Goal: Task Accomplishment & Management: Manage account settings

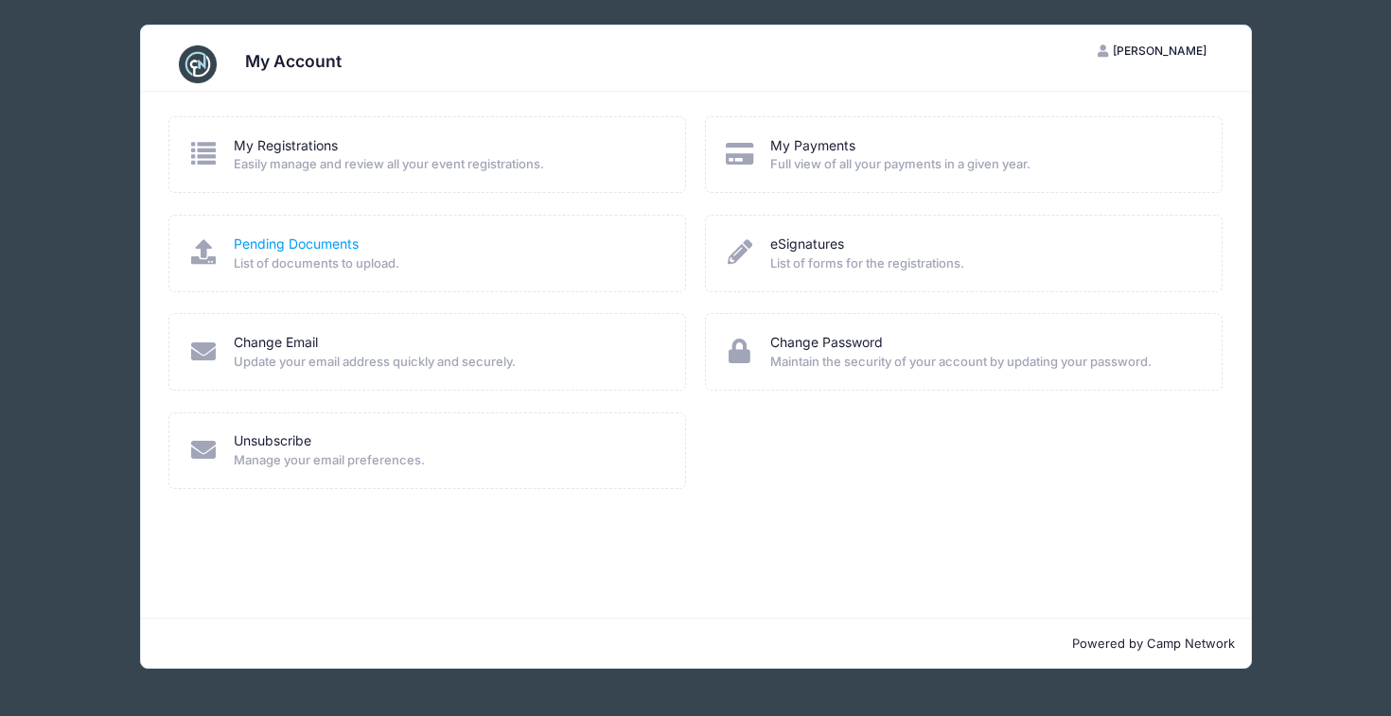
click at [286, 246] on link "Pending Documents" at bounding box center [296, 245] width 125 height 20
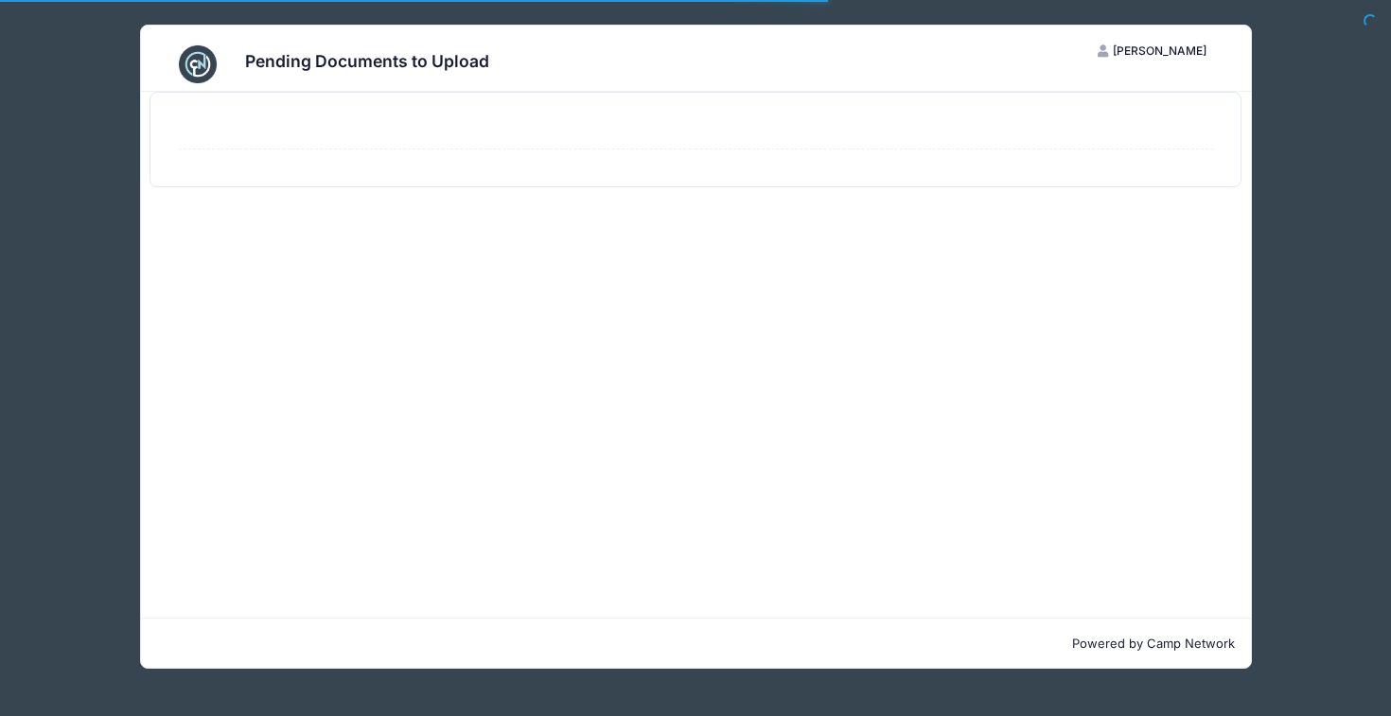
select select "50"
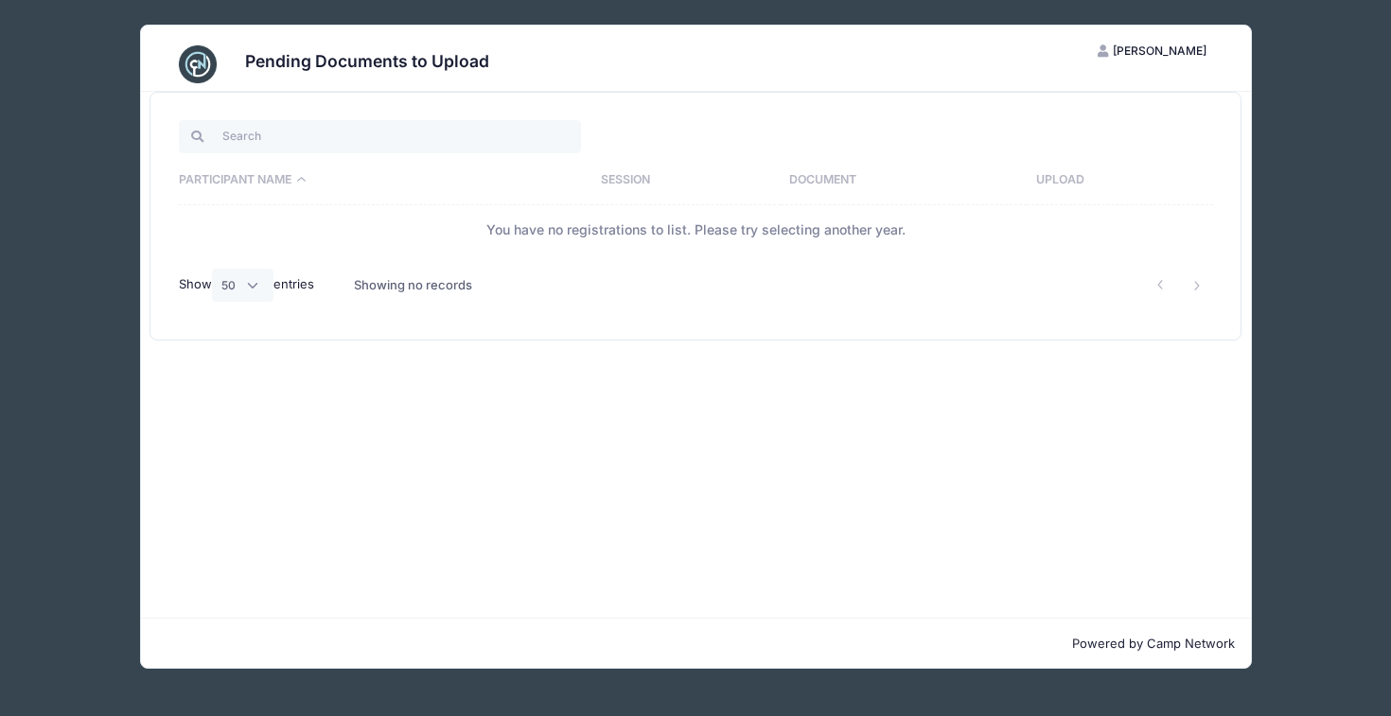
click at [1152, 52] on span "[PERSON_NAME]" at bounding box center [1160, 51] width 94 height 14
click at [1083, 84] on link "My Account" at bounding box center [1104, 97] width 219 height 36
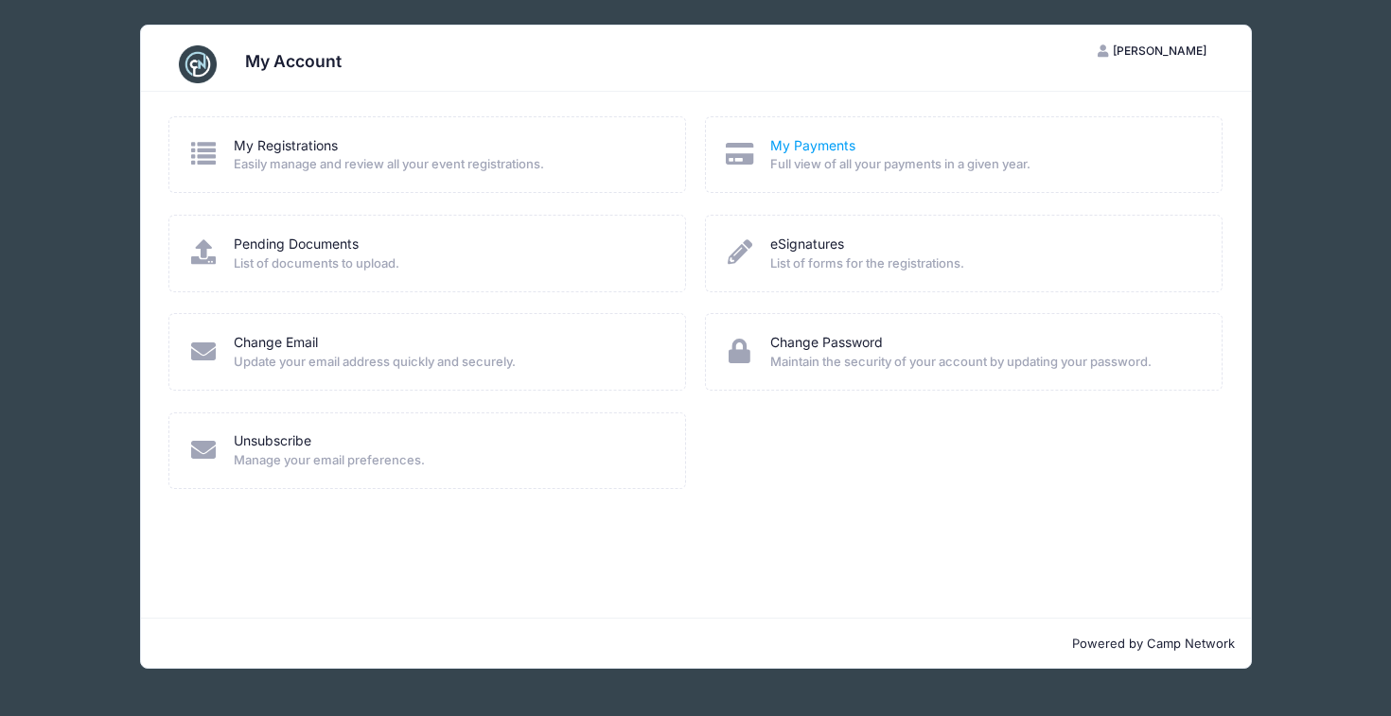
click at [775, 149] on link "My Payments" at bounding box center [812, 146] width 85 height 20
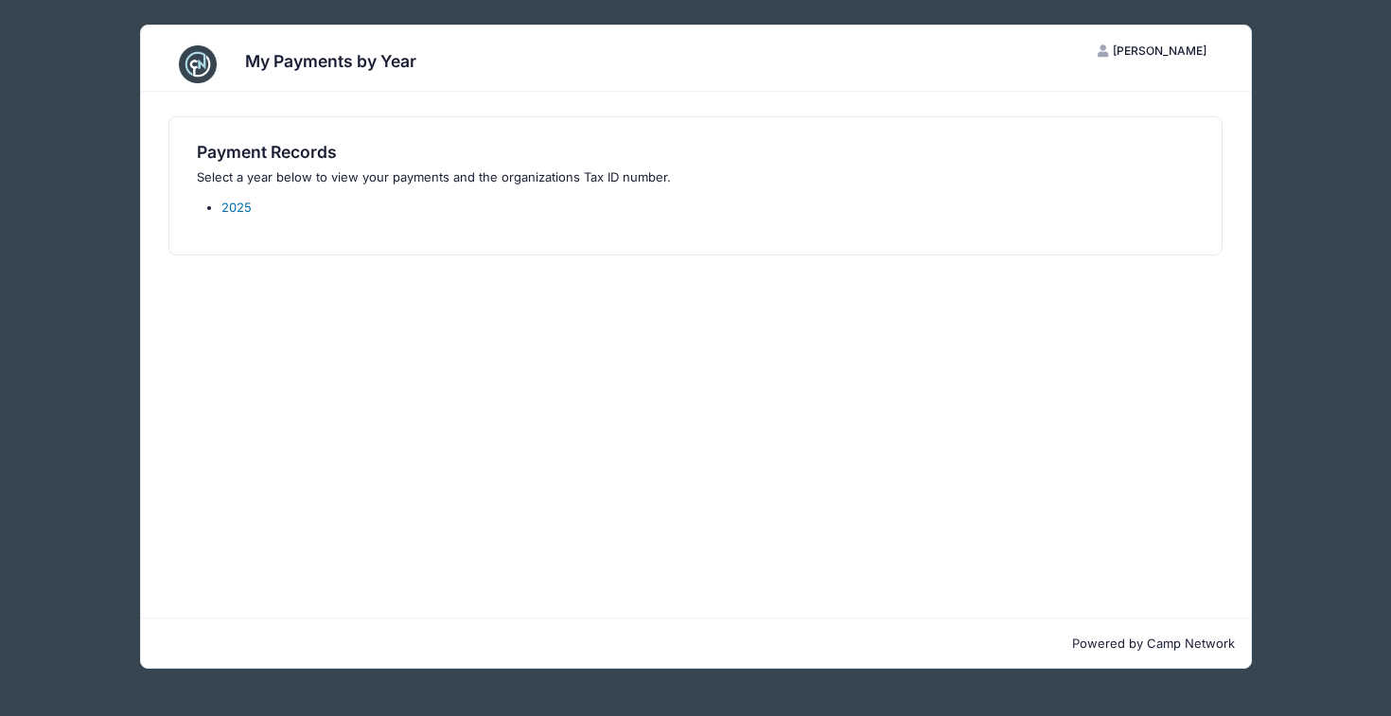
click at [230, 206] on link "2025" at bounding box center [236, 207] width 30 height 15
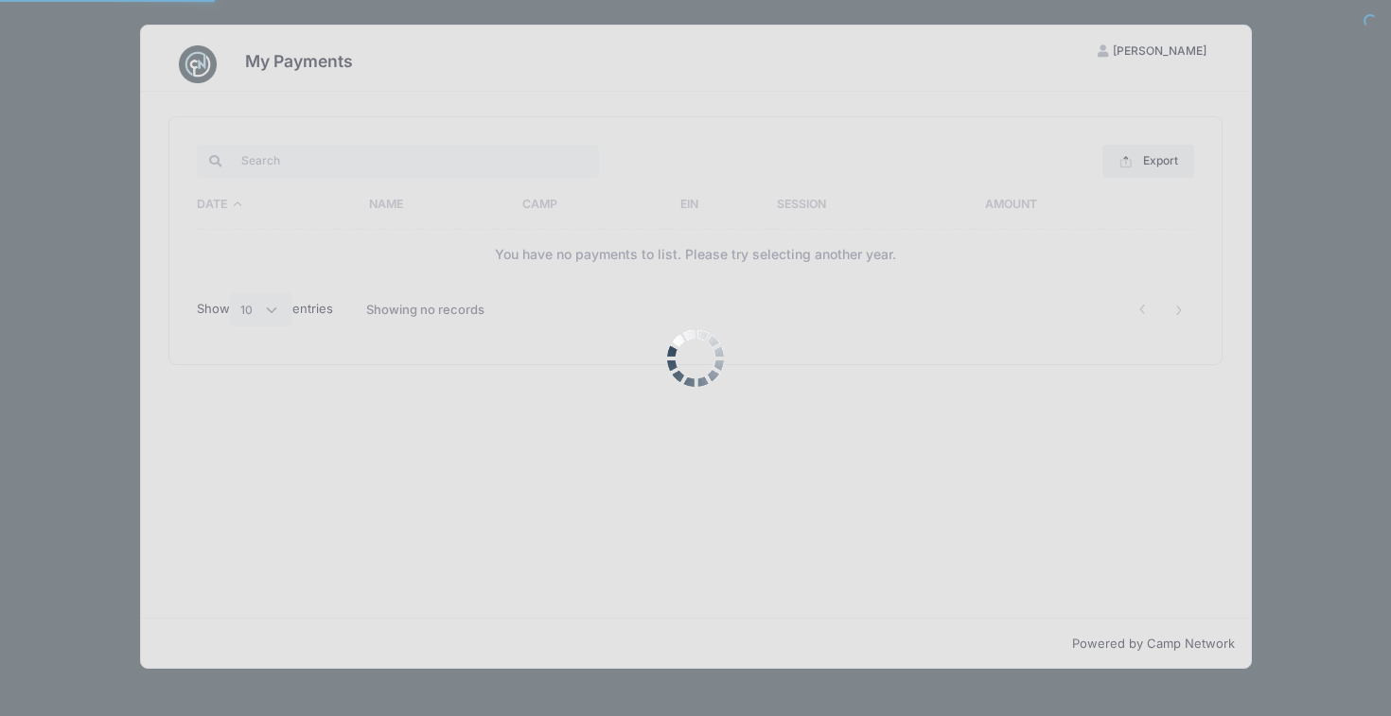
select select "10"
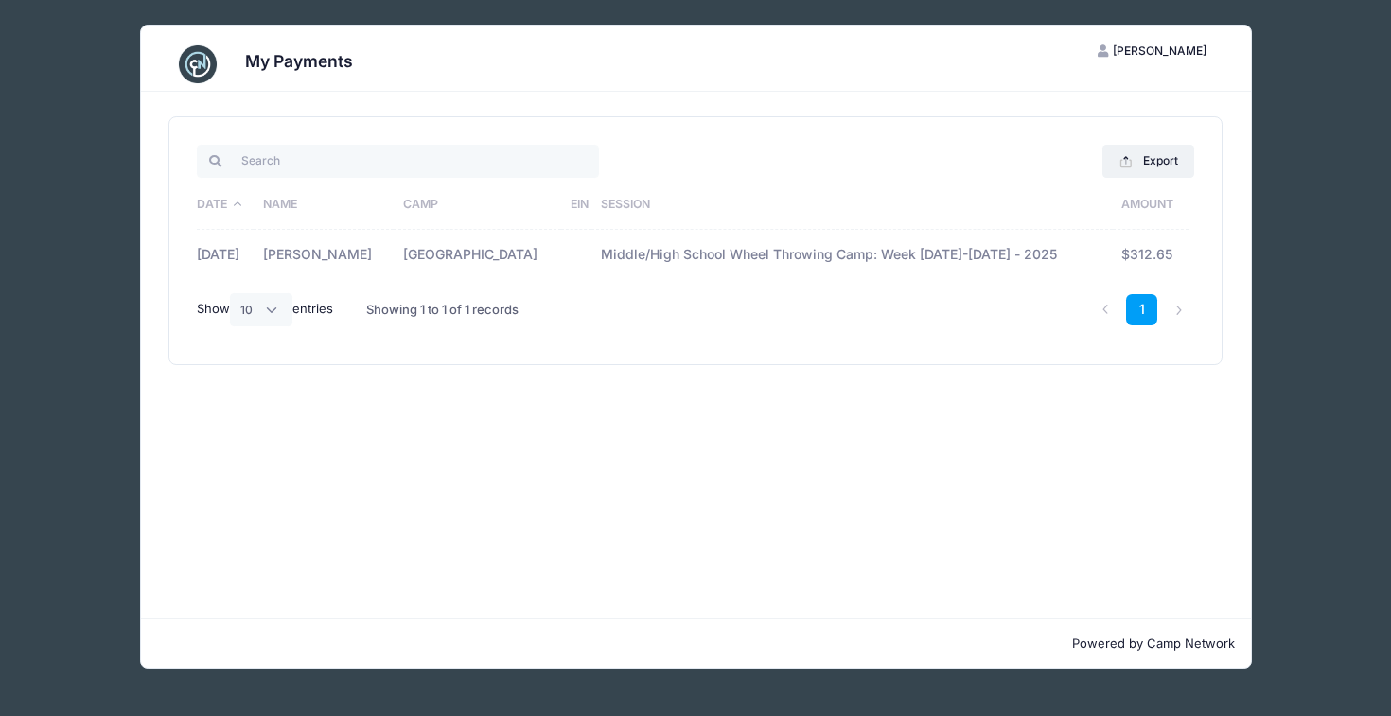
click at [541, 262] on td "[GEOGRAPHIC_DATA]" at bounding box center [477, 255] width 167 height 50
click at [294, 65] on h3 "My Payments" at bounding box center [299, 61] width 108 height 20
click at [202, 63] on img at bounding box center [198, 64] width 38 height 38
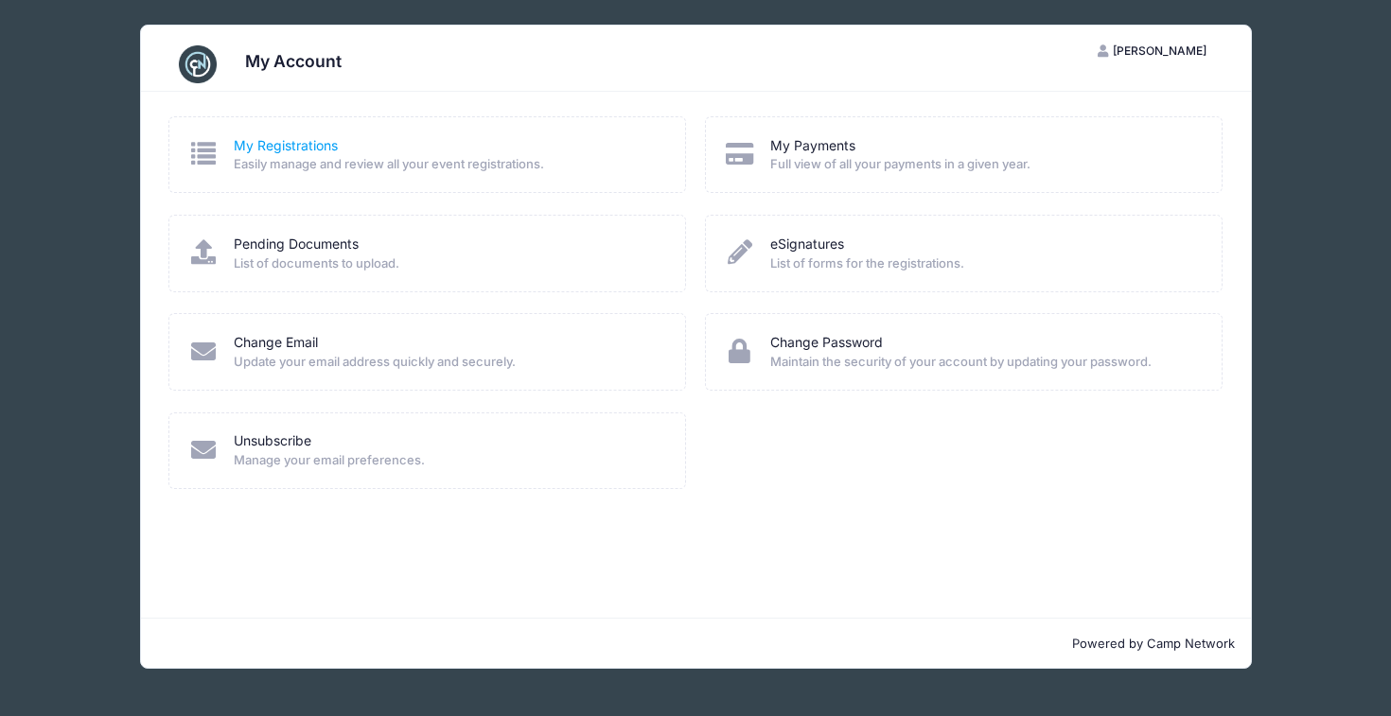
click at [319, 153] on link "My Registrations" at bounding box center [286, 146] width 104 height 20
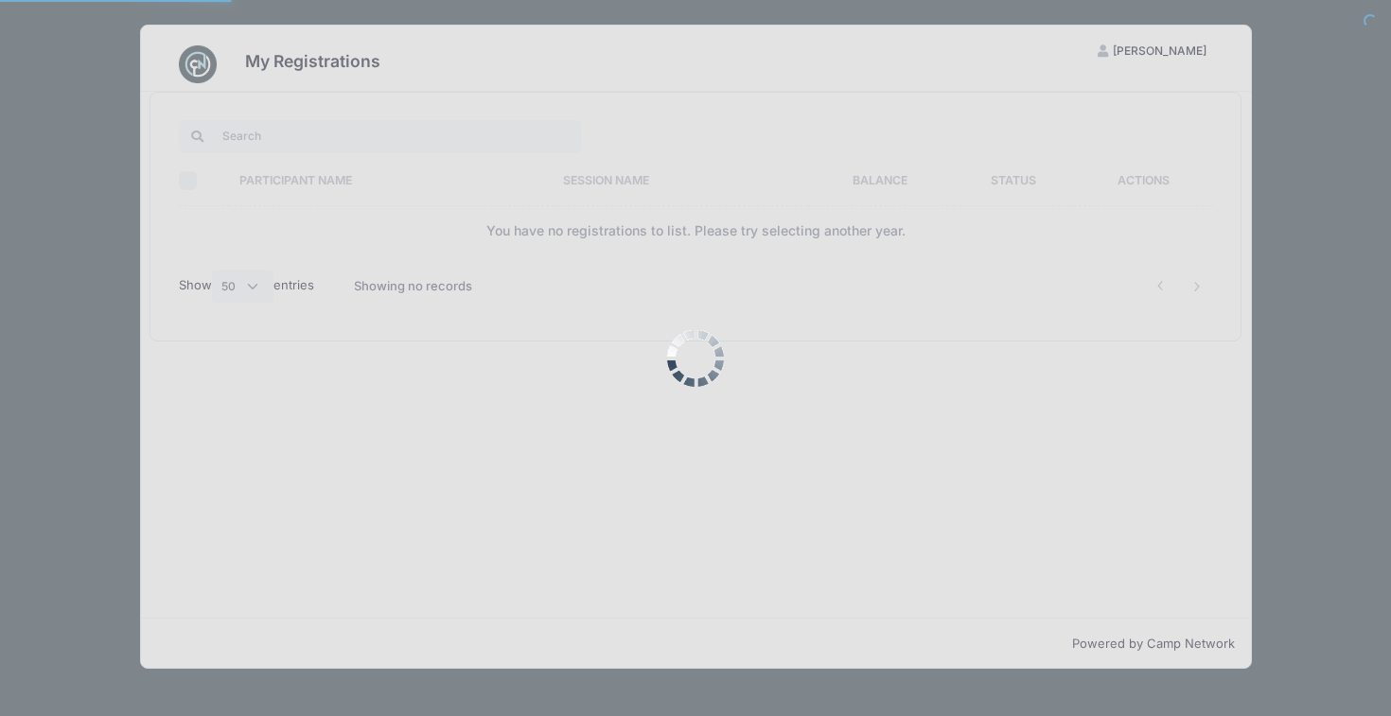
select select "50"
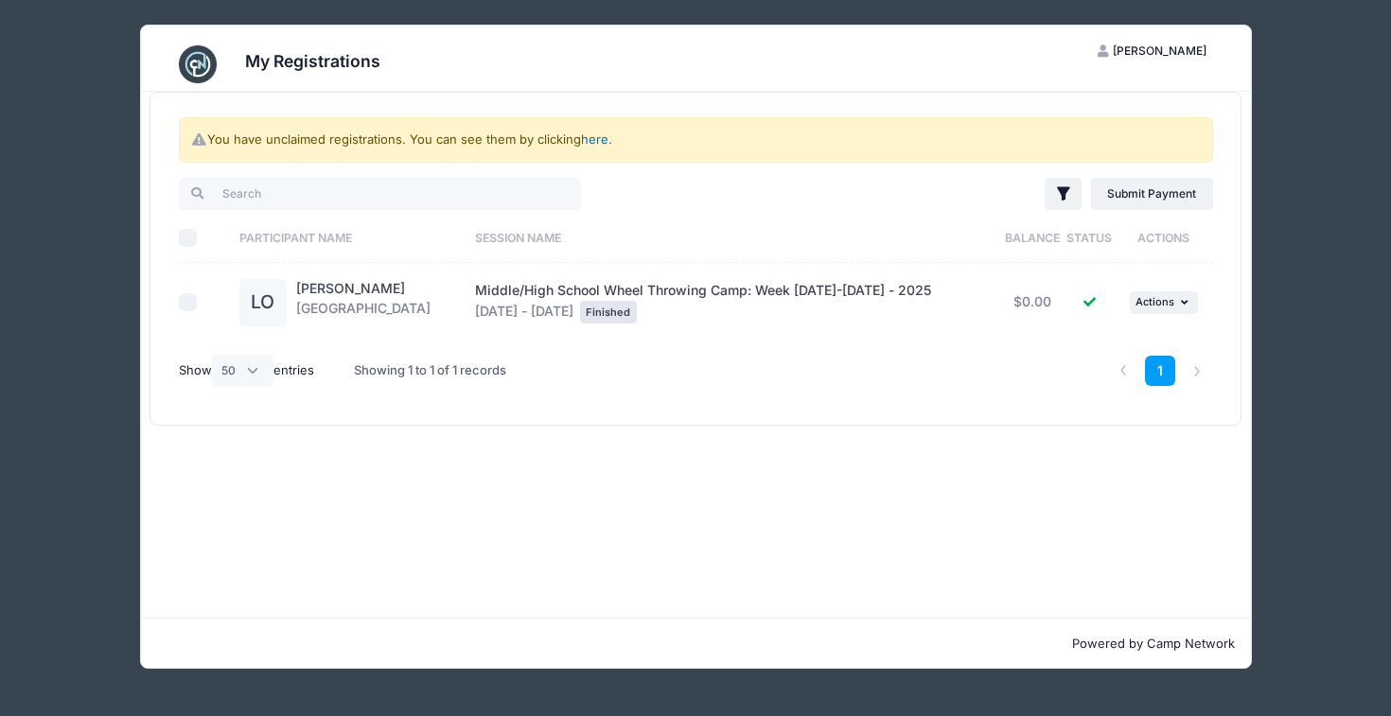
click at [591, 139] on link "here" at bounding box center [594, 139] width 27 height 15
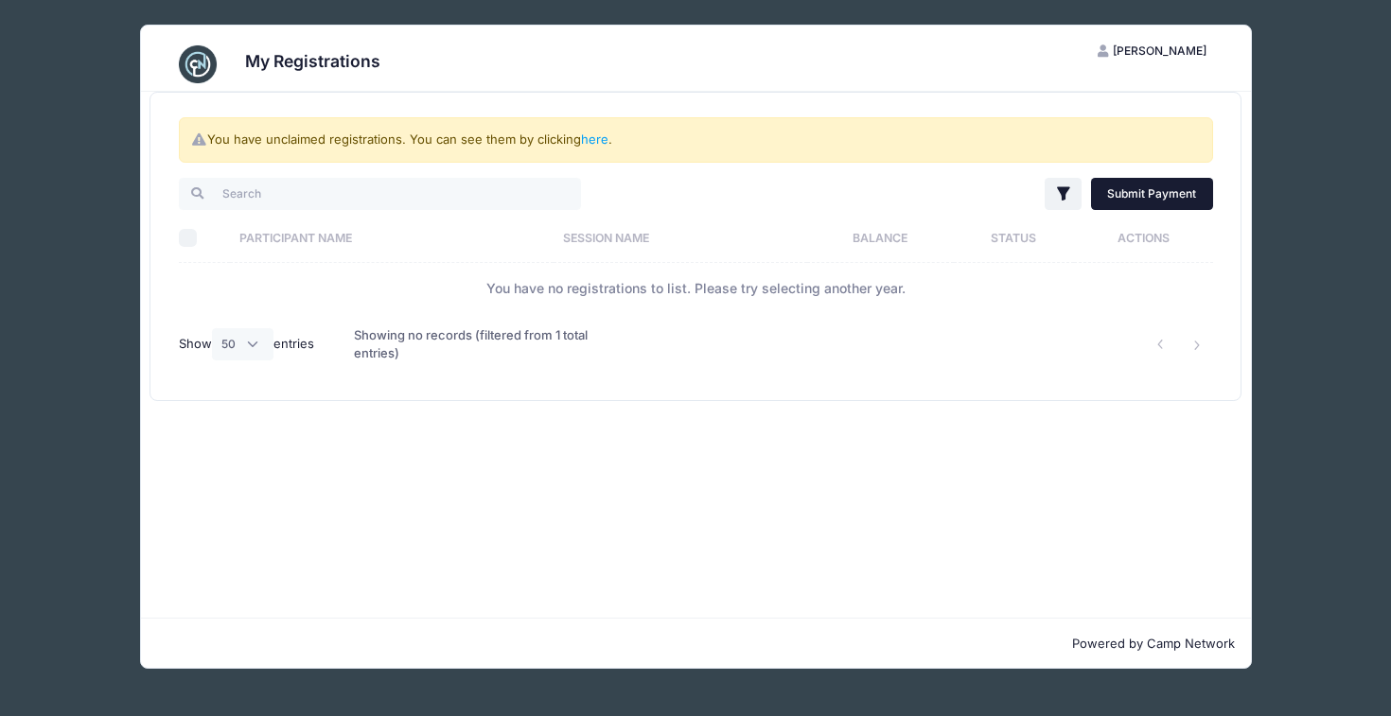
click at [1135, 189] on link "Submit Payment" at bounding box center [1152, 194] width 122 height 32
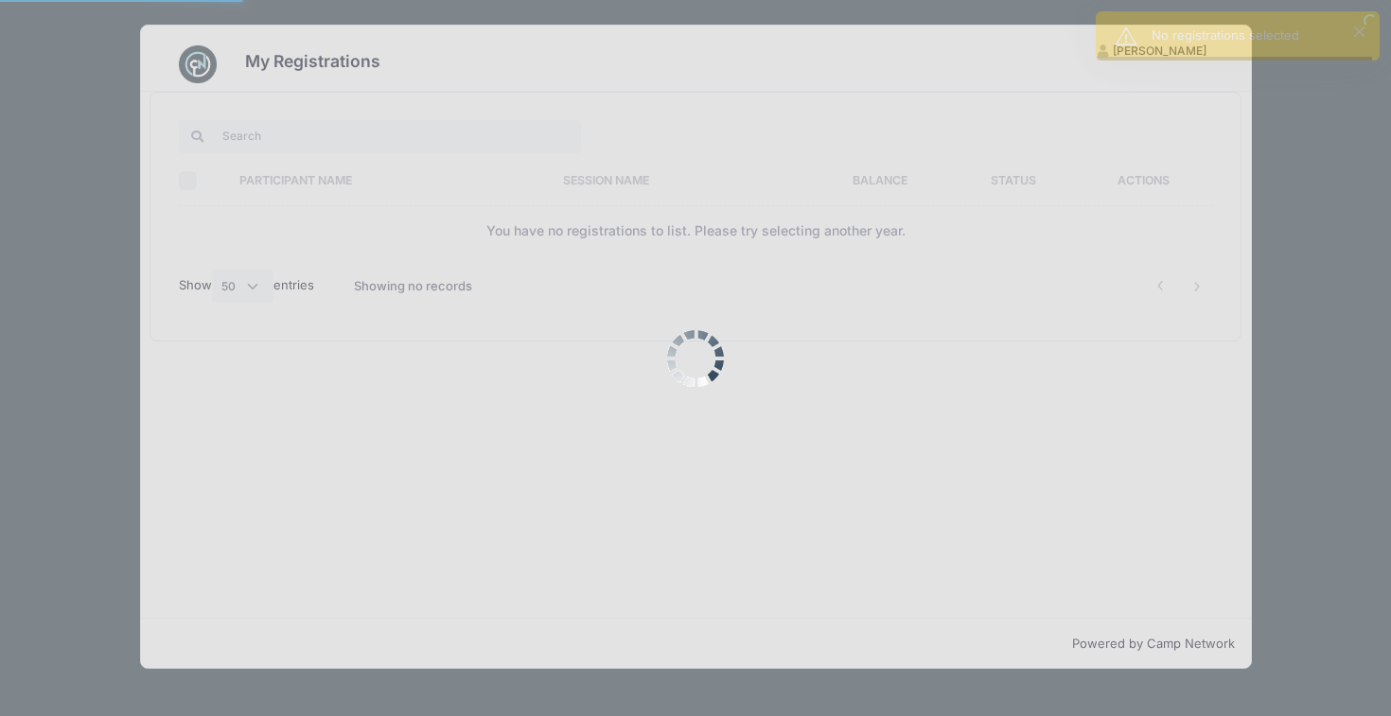
select select "50"
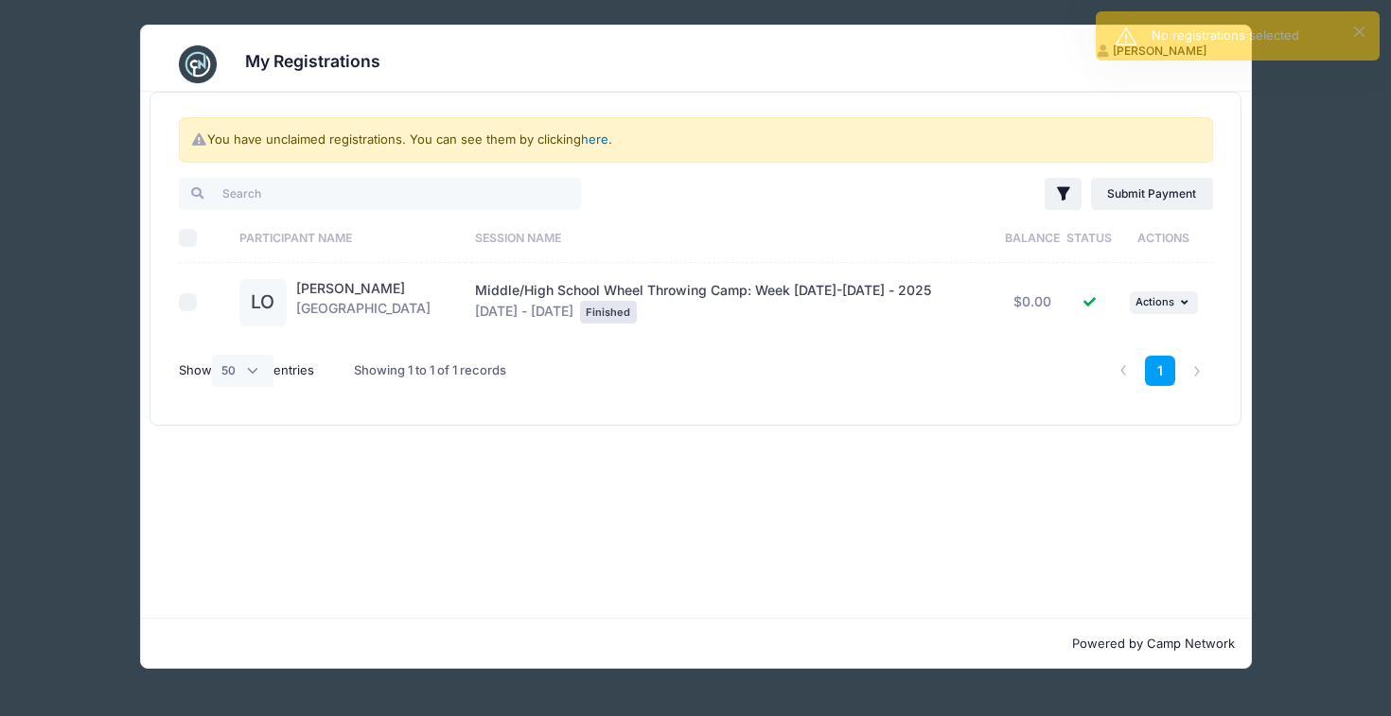
click at [601, 143] on link "here" at bounding box center [594, 139] width 27 height 15
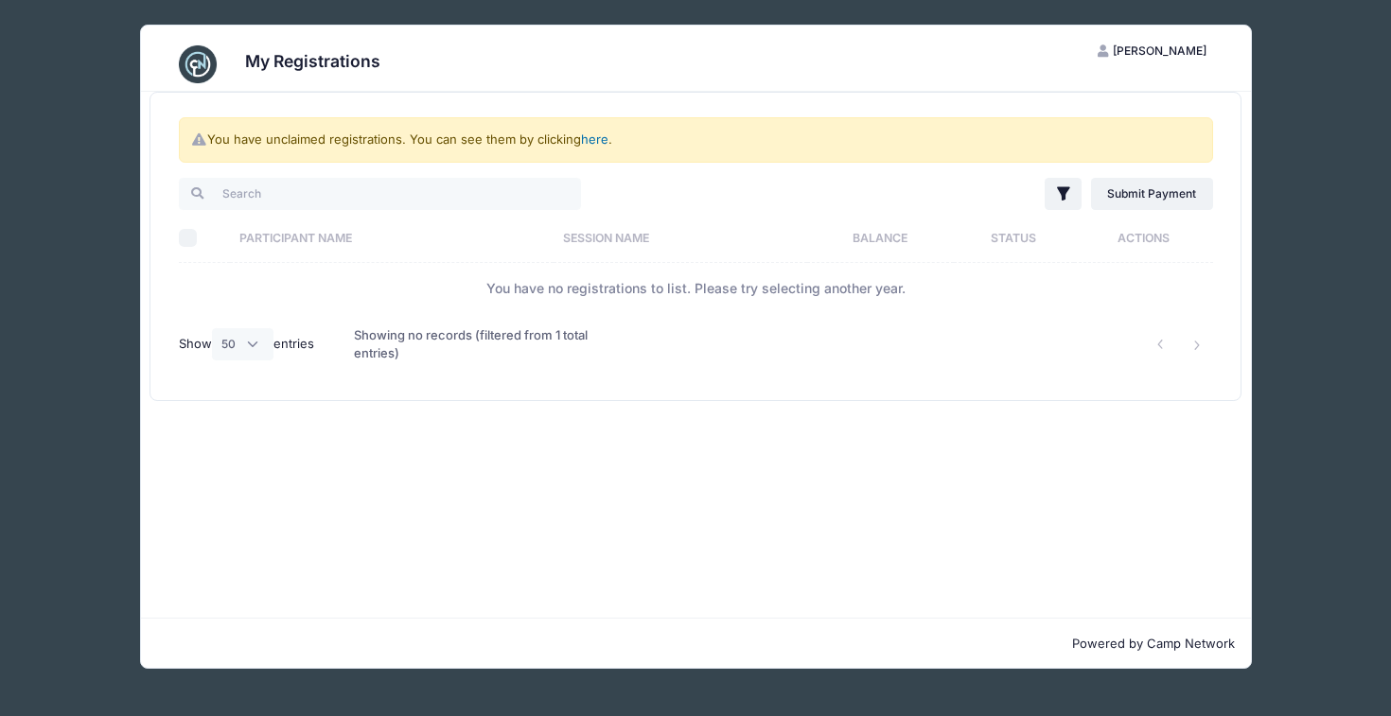
click at [601, 143] on link "here" at bounding box center [594, 139] width 27 height 15
click at [415, 193] on input "search" at bounding box center [380, 194] width 402 height 32
click at [595, 138] on link "here" at bounding box center [594, 139] width 27 height 15
click at [594, 139] on link "here" at bounding box center [594, 139] width 27 height 15
click at [1158, 50] on span "[PERSON_NAME]" at bounding box center [1160, 51] width 94 height 14
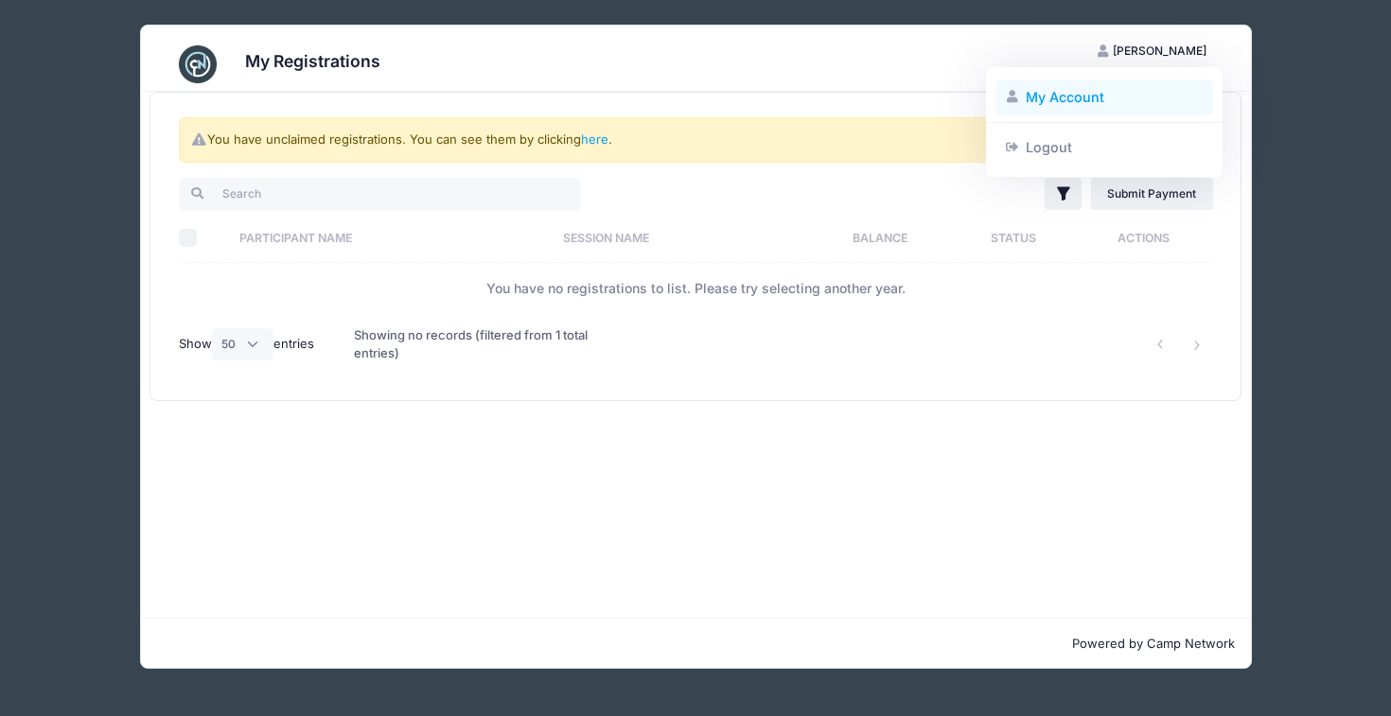
click at [1073, 97] on link "My Account" at bounding box center [1104, 97] width 219 height 36
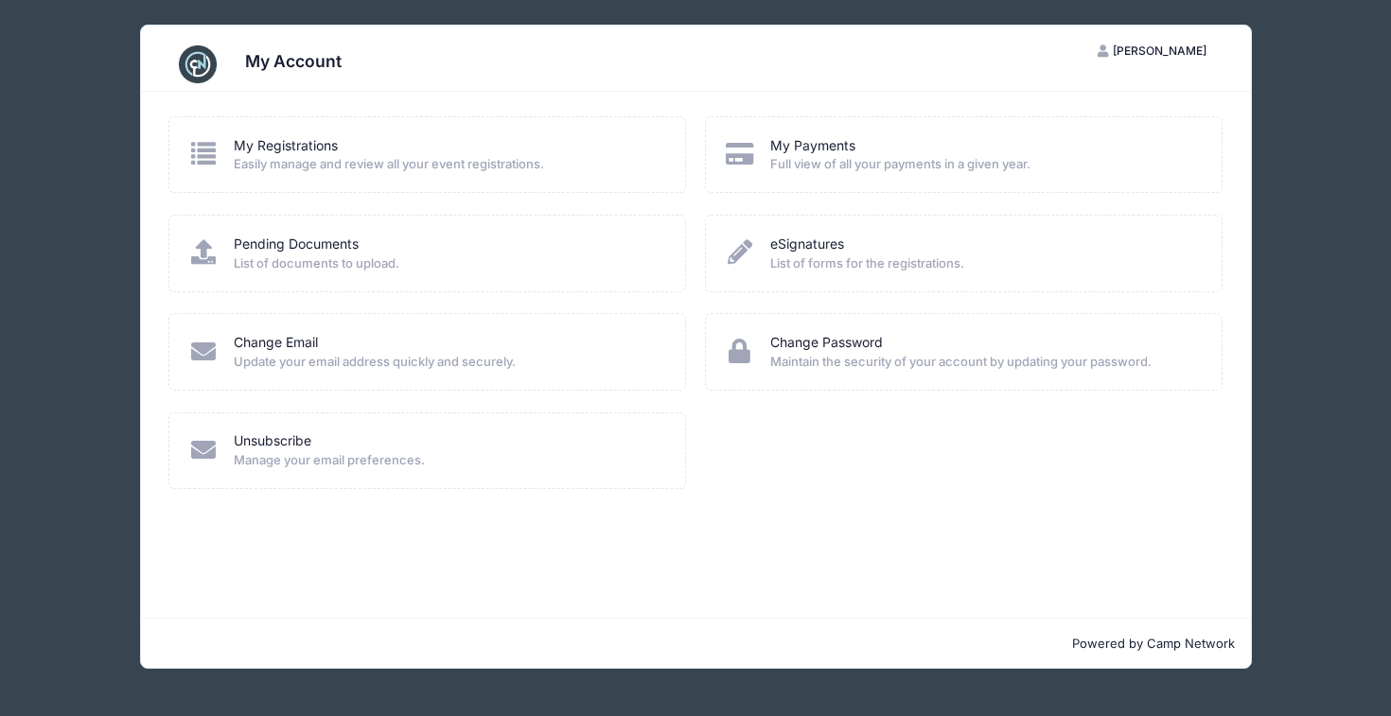
click at [209, 159] on icon at bounding box center [202, 153] width 31 height 25
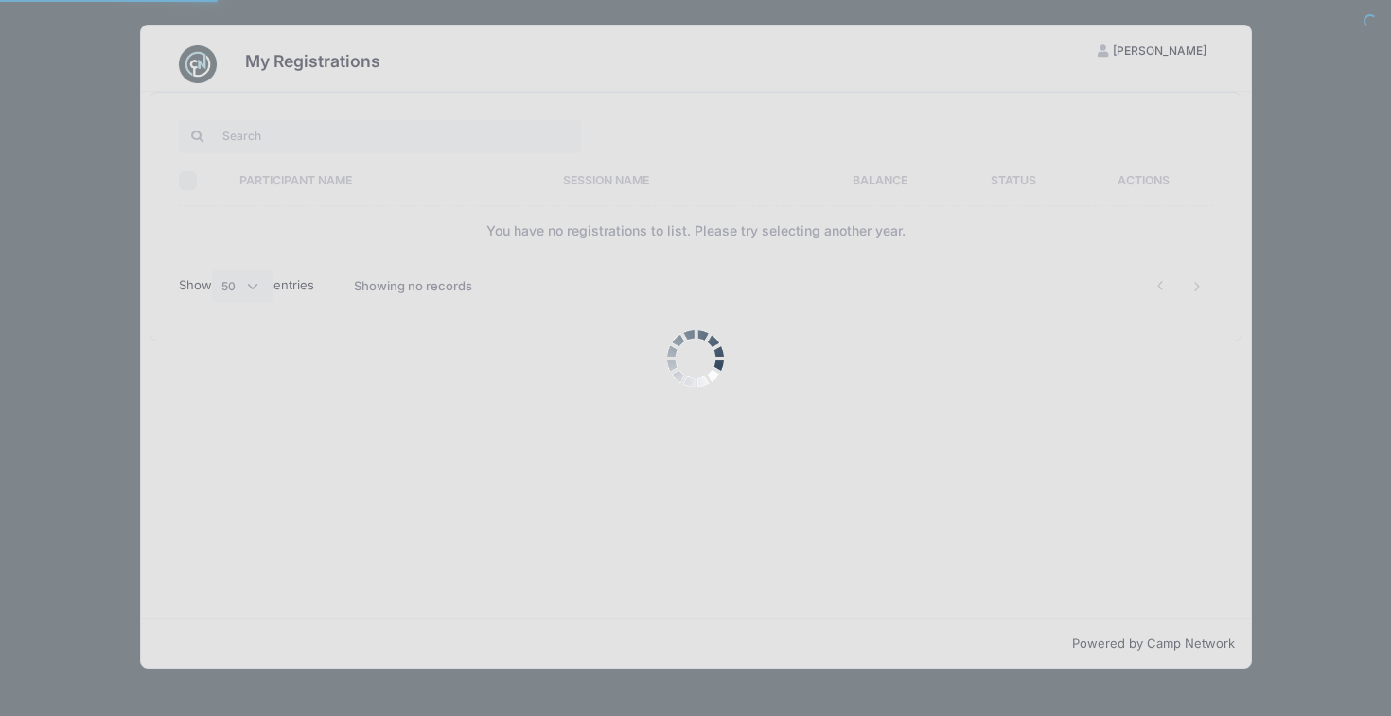
select select "50"
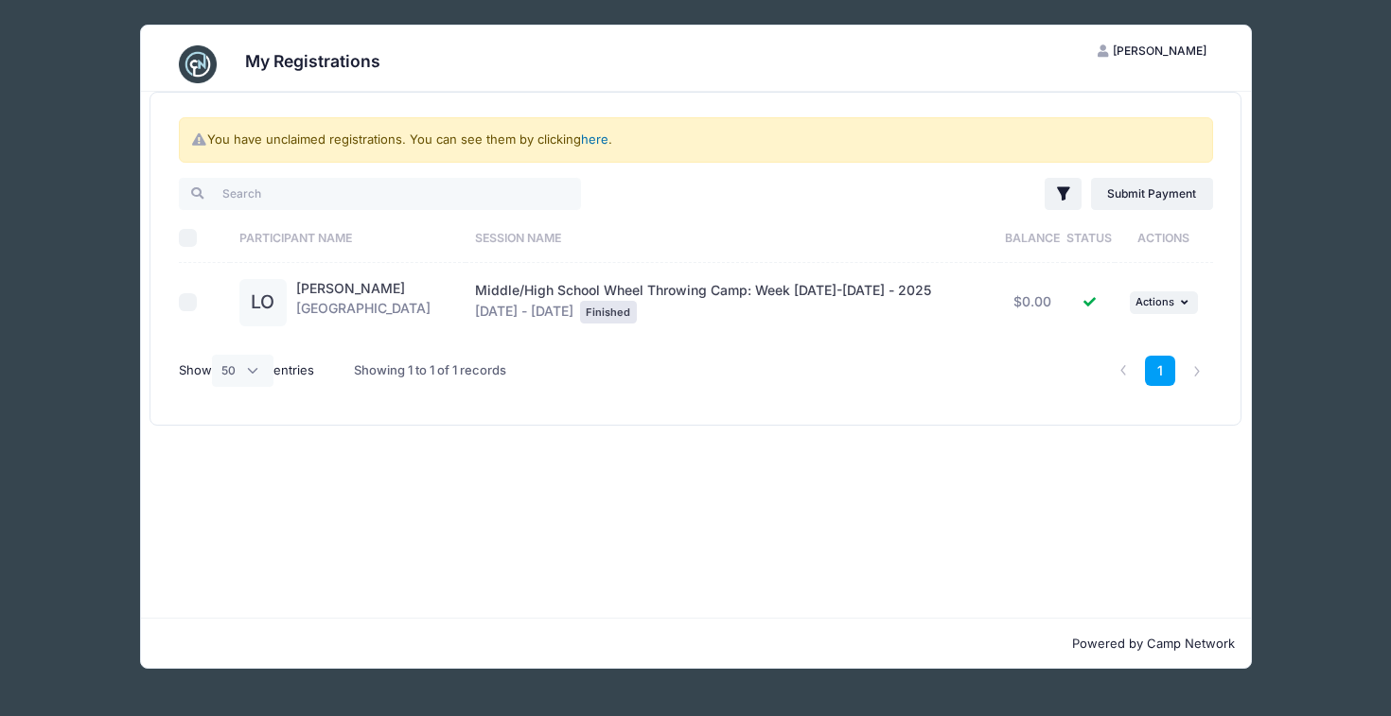
click at [597, 143] on link "here" at bounding box center [594, 139] width 27 height 15
